Goal: Information Seeking & Learning: Learn about a topic

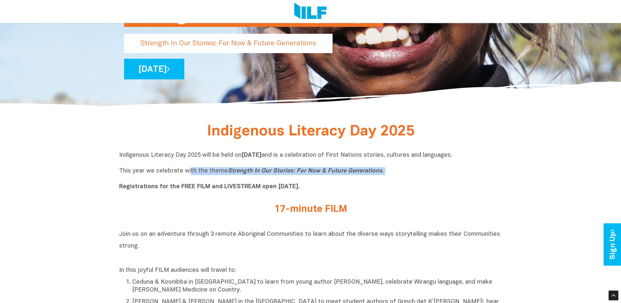
drag, startPoint x: 291, startPoint y: 175, endPoint x: 386, endPoint y: 182, distance: 95.9
click at [386, 182] on p "Indigenous Literacy Day 2025 will be held [DATE][DATE] and is a celebration of …" at bounding box center [310, 170] width 383 height 39
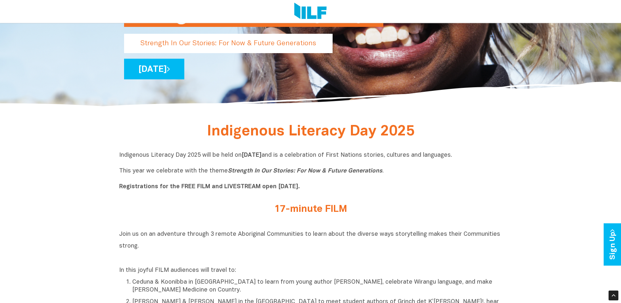
click at [130, 174] on p "Indigenous Literacy Day 2025 will be held [DATE][DATE] and is a celebration of …" at bounding box center [310, 170] width 383 height 39
drag, startPoint x: 166, startPoint y: 200, endPoint x: 334, endPoint y: 185, distance: 168.6
click at [334, 185] on p "Indigenous Literacy Day 2025 will be held [DATE][DATE] and is a celebration of …" at bounding box center [310, 170] width 383 height 39
drag, startPoint x: 334, startPoint y: 185, endPoint x: 329, endPoint y: 191, distance: 7.7
click at [329, 191] on p "Indigenous Literacy Day 2025 will be held [DATE][DATE] and is a celebration of …" at bounding box center [310, 170] width 383 height 39
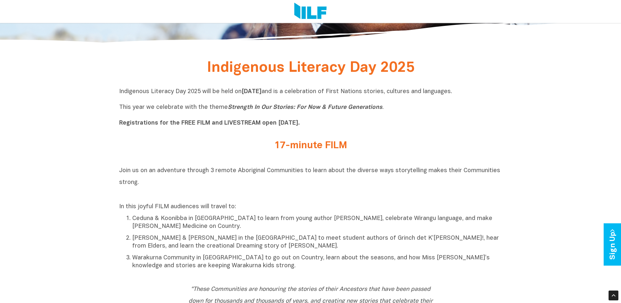
scroll to position [262, 0]
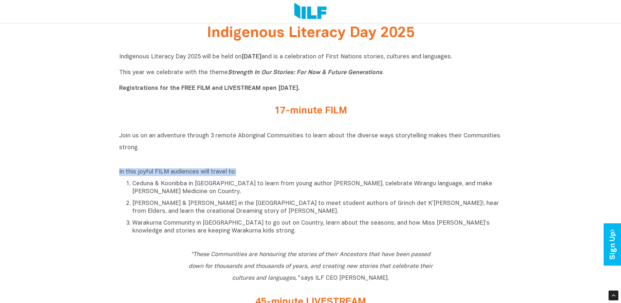
drag, startPoint x: 110, startPoint y: 170, endPoint x: 292, endPoint y: 172, distance: 182.0
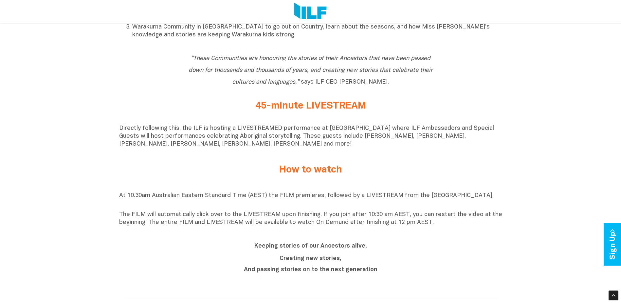
scroll to position [458, 0]
drag, startPoint x: 120, startPoint y: 217, endPoint x: 432, endPoint y: 229, distance: 311.9
click at [432, 229] on div "At 10.30am Australian Eastern Standard Time (AEST) the FILM premieres, followed…" at bounding box center [310, 208] width 383 height 41
drag, startPoint x: 432, startPoint y: 229, endPoint x: 360, endPoint y: 232, distance: 72.4
click at [360, 232] on div "At 10.30am Australian Eastern Standard Time (AEST) the FILM premieres, followed…" at bounding box center [310, 208] width 383 height 51
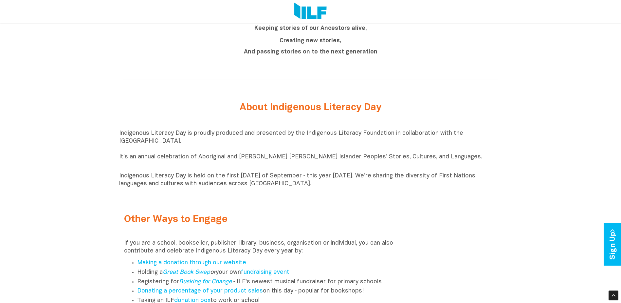
scroll to position [688, 0]
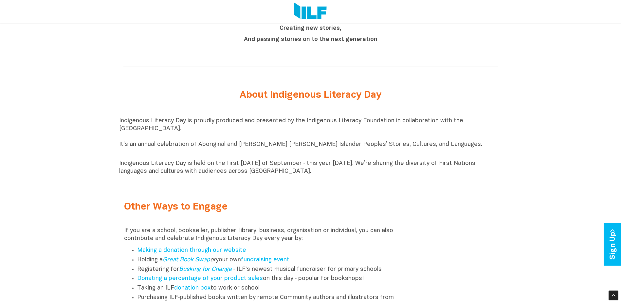
drag, startPoint x: 187, startPoint y: 134, endPoint x: 385, endPoint y: 114, distance: 199.1
click at [385, 114] on div "Indigenous Literacy Day is proudly produced and presented by the Indigenous Lit…" at bounding box center [310, 146] width 383 height 75
drag, startPoint x: 385, startPoint y: 114, endPoint x: 347, endPoint y: 134, distance: 43.1
click at [374, 122] on p "Indigenous Literacy Day is proudly produced and presented by the Indigenous Lit…" at bounding box center [310, 136] width 383 height 39
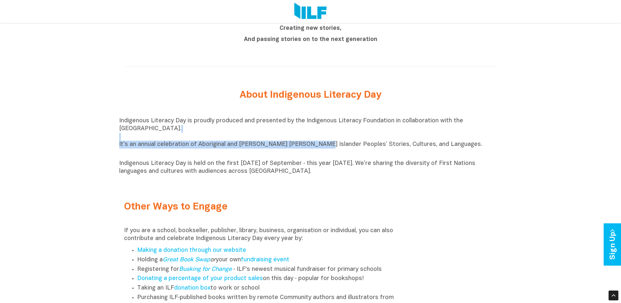
drag, startPoint x: 125, startPoint y: 138, endPoint x: 308, endPoint y: 151, distance: 184.1
click at [308, 151] on p "Indigenous Literacy Day is proudly produced and presented by the Indigenous Lit…" at bounding box center [310, 136] width 383 height 39
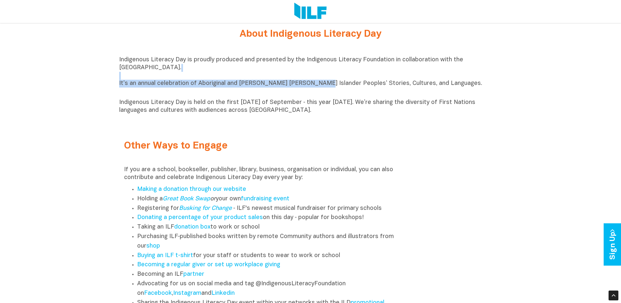
scroll to position [753, 0]
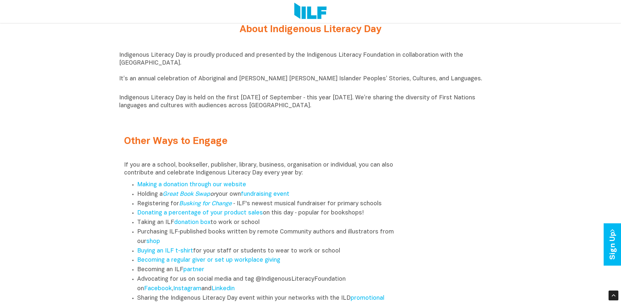
click at [304, 100] on p "Indigenous Literacy Day is held on the first [DATE] of September ‑ this year [D…" at bounding box center [310, 102] width 383 height 16
drag, startPoint x: 304, startPoint y: 100, endPoint x: 391, endPoint y: 92, distance: 86.8
click at [391, 92] on div "Indigenous Literacy Day is proudly produced and presented by the Indigenous Lit…" at bounding box center [310, 80] width 383 height 58
